Goal: Task Accomplishment & Management: Complete application form

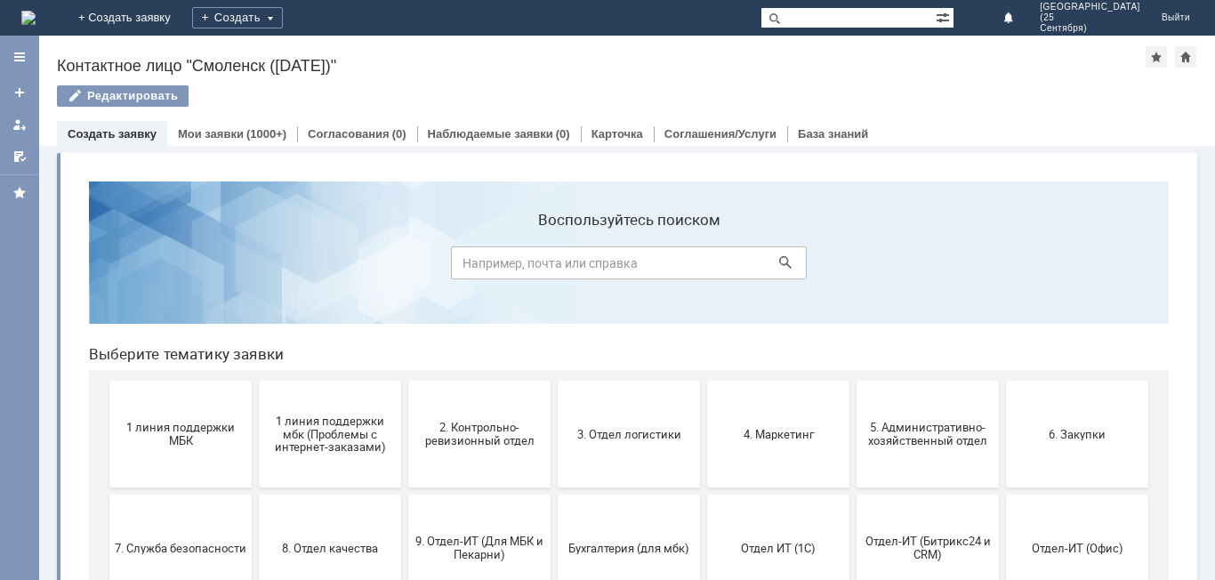
click at [283, 2] on div "Создать" at bounding box center [237, 18] width 91 height 36
click at [331, 61] on link "Заявка" at bounding box center [263, 53] width 135 height 21
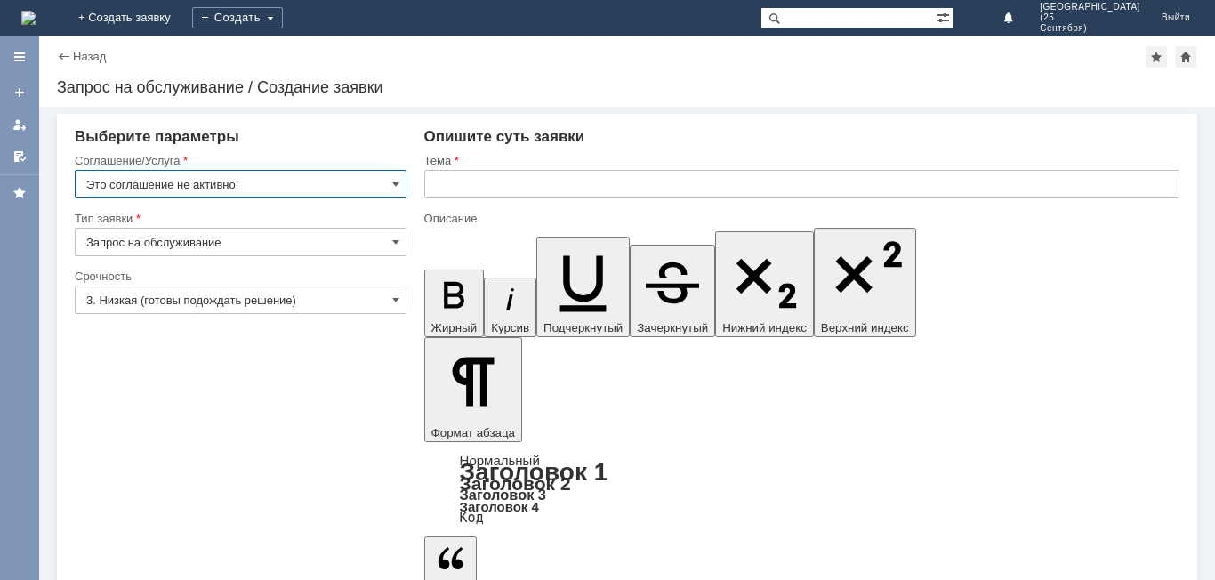
click at [316, 178] on input "Это соглашение не активно!" at bounding box center [241, 184] width 332 height 28
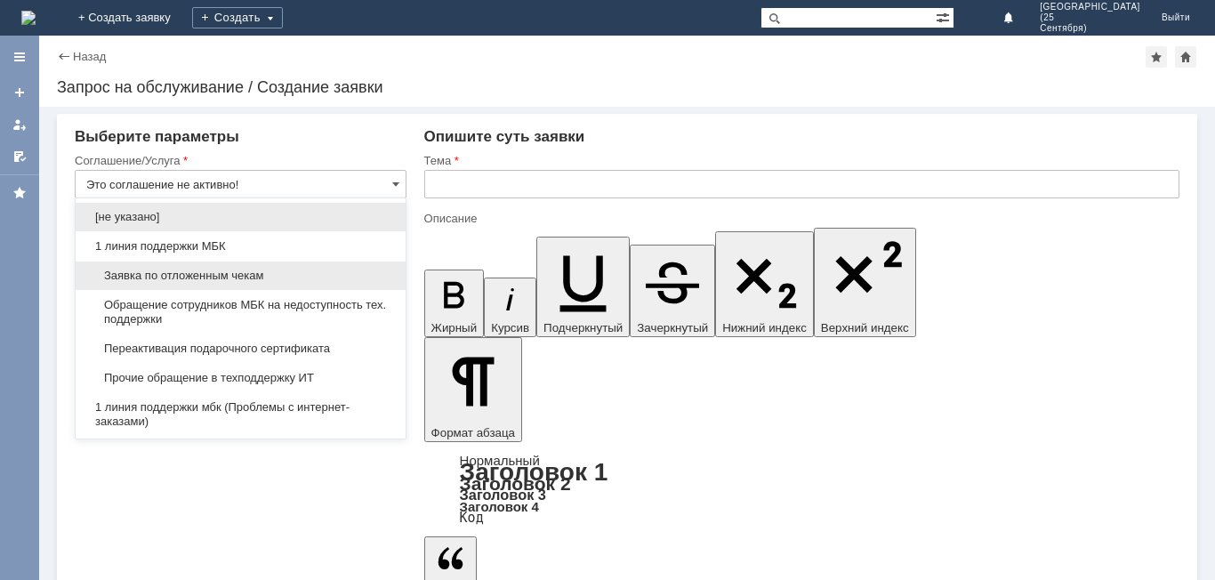
click at [317, 268] on div "Заявка по отложенным чекам" at bounding box center [241, 275] width 330 height 28
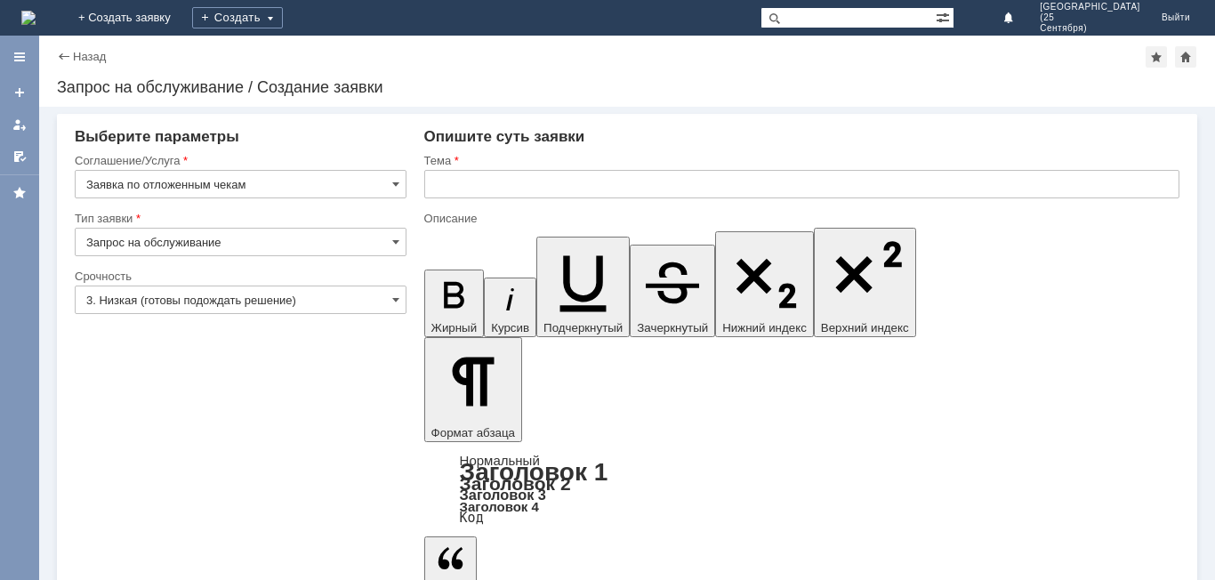
type input "Заявка по отложенным чекам"
click at [320, 243] on input "Запрос на обслуживание" at bounding box center [241, 242] width 332 height 28
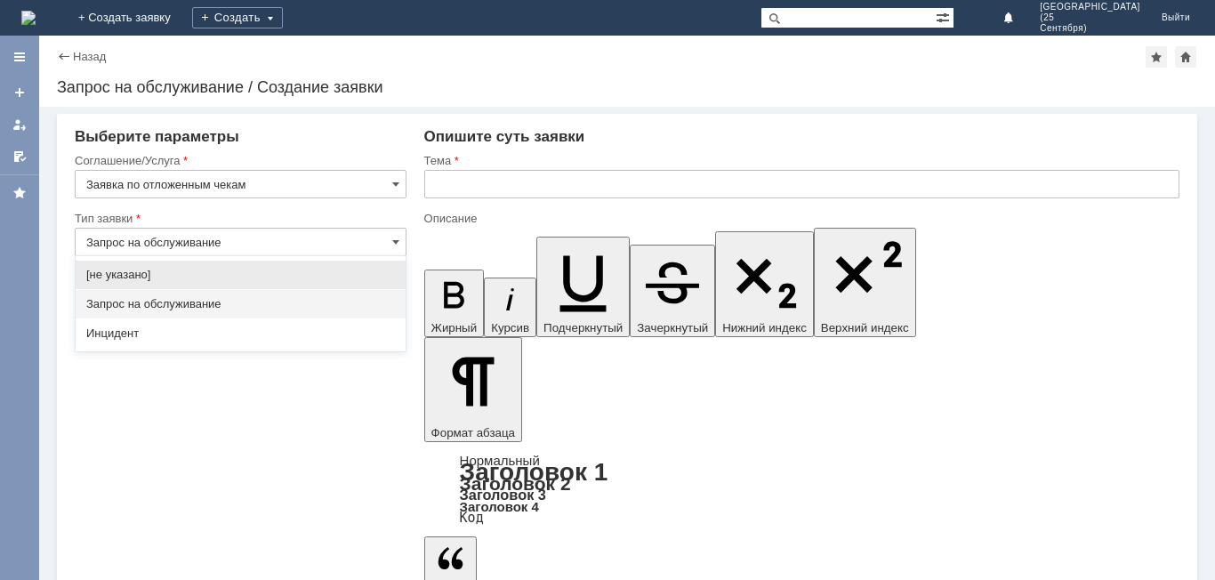
click at [304, 293] on div "Запрос на обслуживание" at bounding box center [241, 304] width 330 height 28
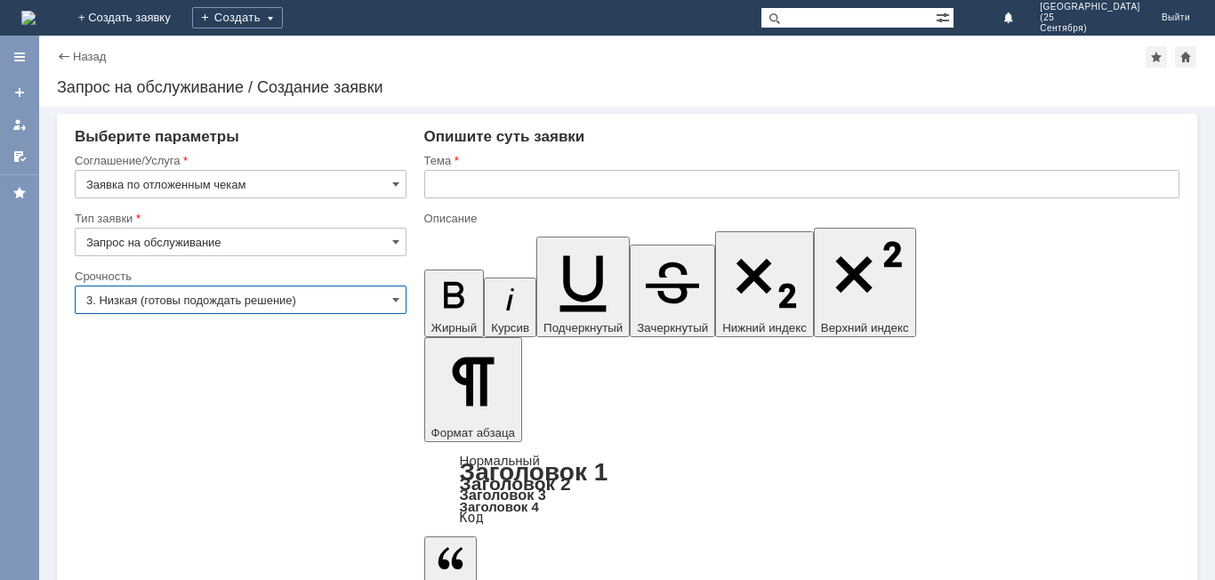
click at [304, 293] on input "3. Низкая (готовы подождать решение)" at bounding box center [241, 299] width 332 height 28
type input "Запрос на обслуживание"
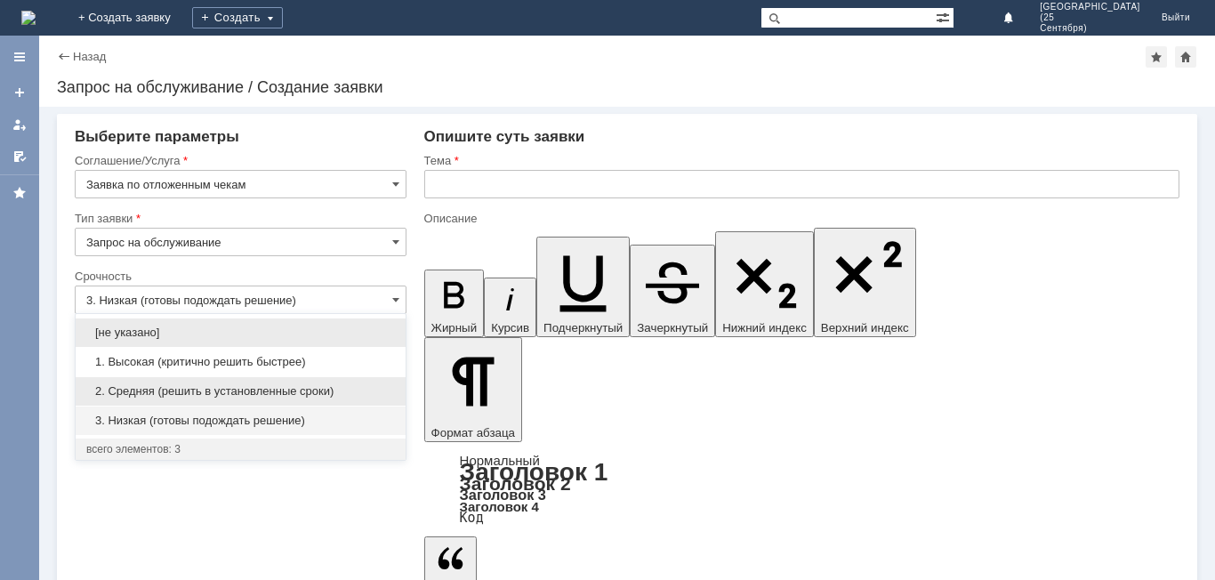
click at [310, 392] on span "2. Средняя (решить в установленные сроки)" at bounding box center [240, 391] width 309 height 14
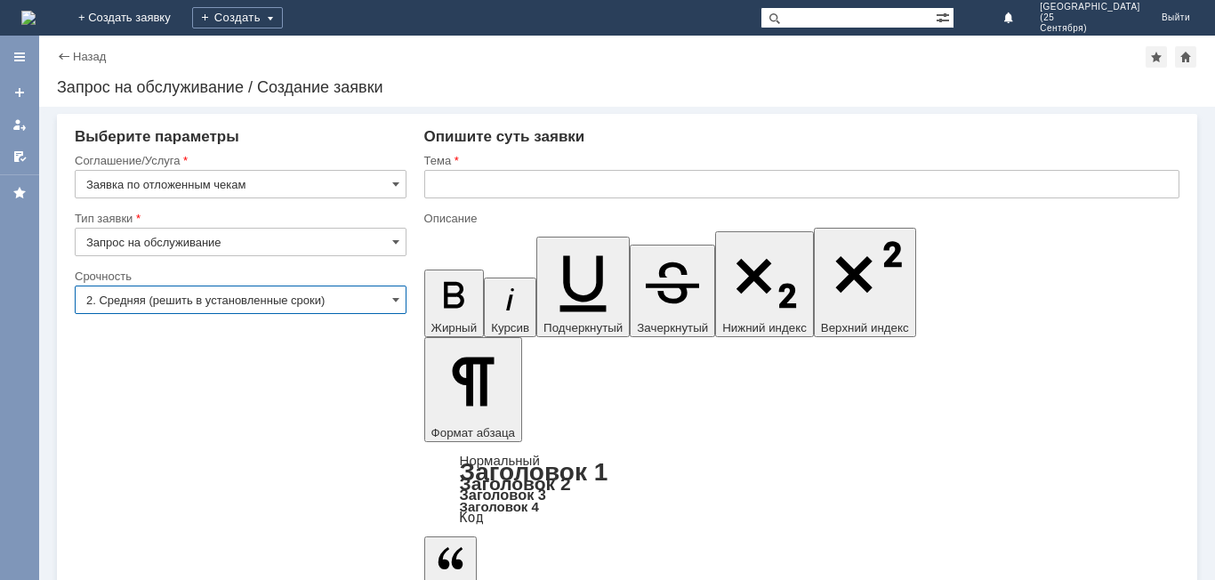
type input "2. Средняя (решить в установленные сроки)"
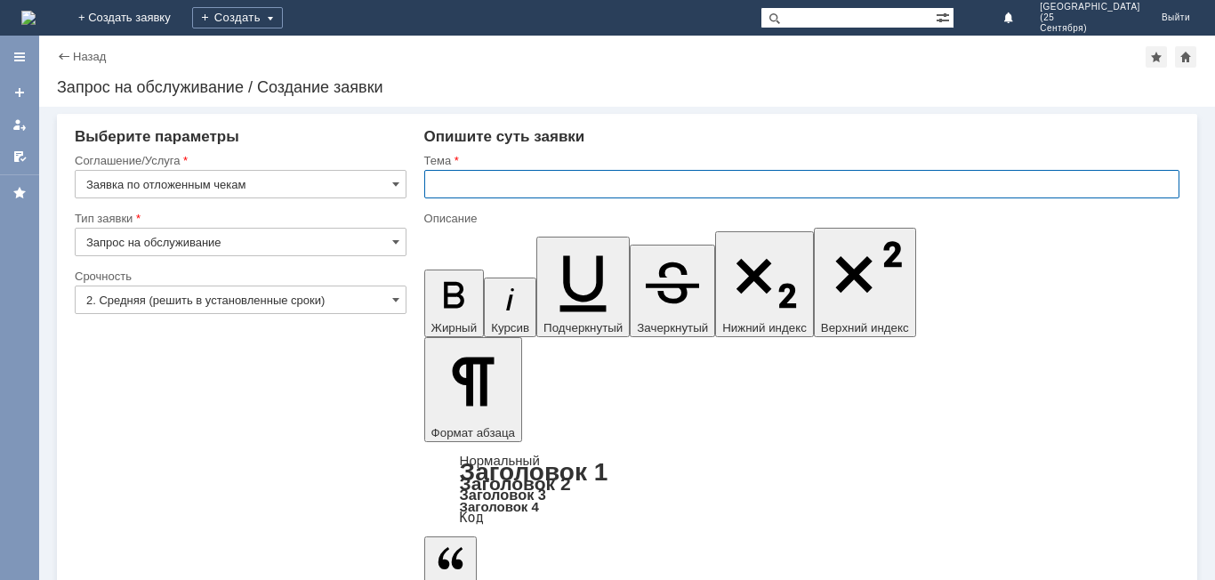
click at [455, 171] on input "text" at bounding box center [801, 184] width 755 height 28
type input "отложенные чеки"
drag, startPoint x: 494, startPoint y: 4886, endPoint x: 470, endPoint y: 4932, distance: 51.3
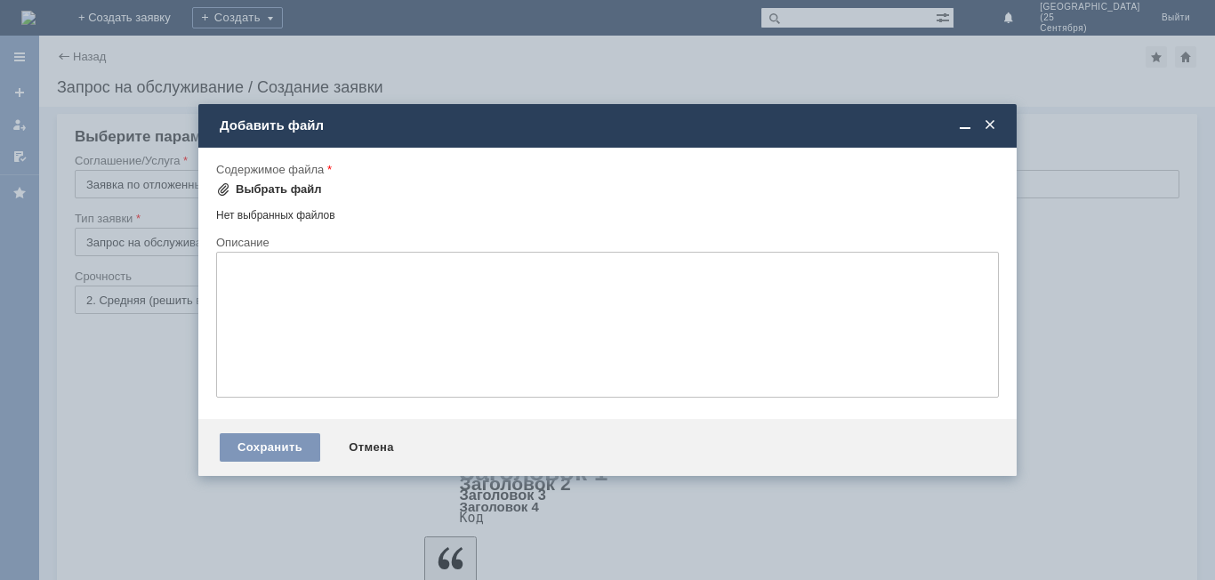
click at [285, 185] on div "Выбрать файл" at bounding box center [279, 189] width 86 height 14
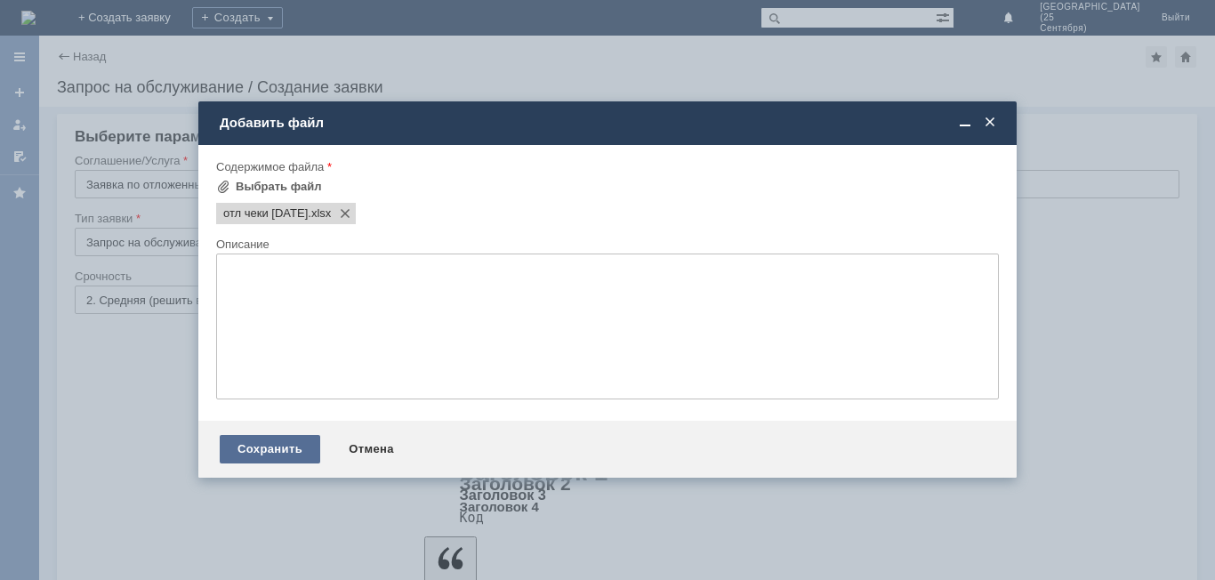
click at [258, 447] on div "Сохранить" at bounding box center [270, 449] width 100 height 28
